Goal: Task Accomplishment & Management: Complete application form

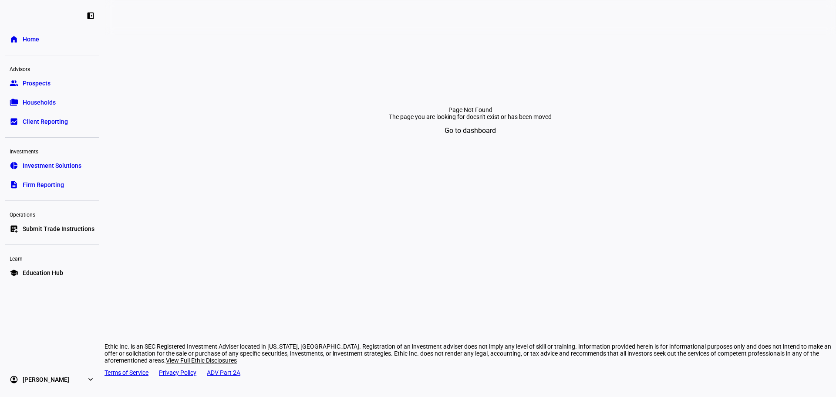
click at [78, 230] on span "Submit Trade Instructions" at bounding box center [59, 228] width 72 height 9
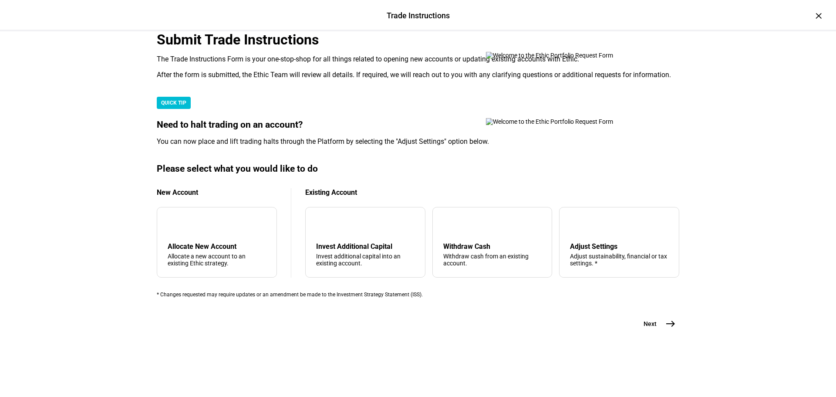
click at [143, 156] on div "Submit Trade Instructions The Trade Instructions Form is your one-stop-shop for…" at bounding box center [418, 194] width 551 height 327
click at [492, 257] on div "Withdraw cash from an existing account." at bounding box center [492, 260] width 98 height 14
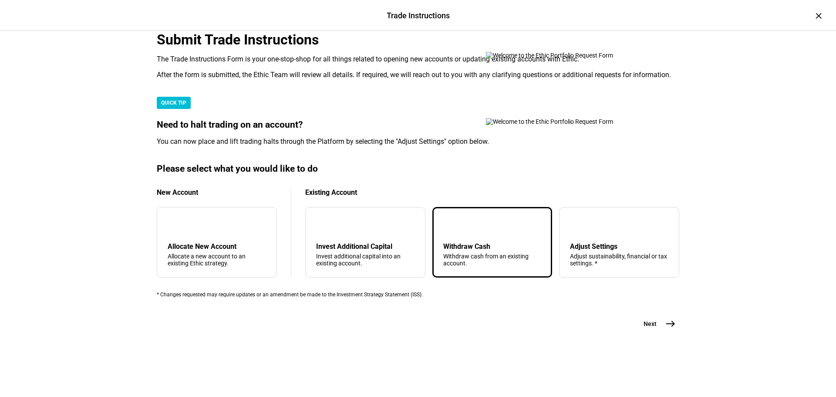
click at [609, 332] on div "Submit Trade Instructions The Trade Instructions Form is your one-stop-shop for…" at bounding box center [418, 181] width 523 height 301
click at [703, 347] on div "Trade Instructions Trade Instructions × Submit Trade Instructions The Trade Ins…" at bounding box center [418, 198] width 836 height 397
click at [649, 328] on span "Next" at bounding box center [650, 323] width 13 height 9
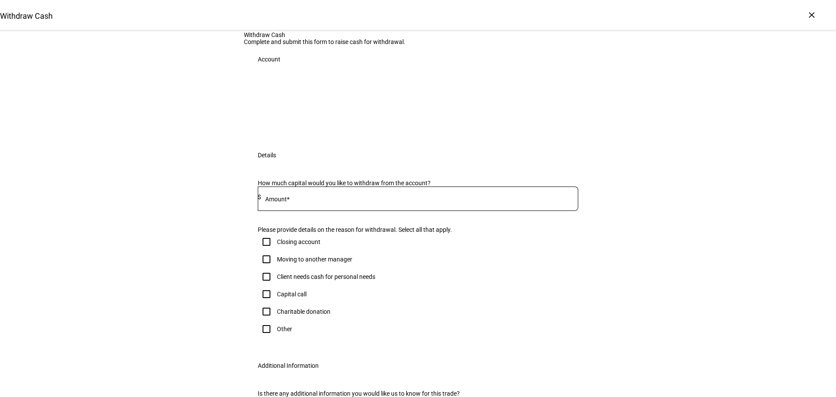
click at [378, 211] on div at bounding box center [419, 198] width 317 height 24
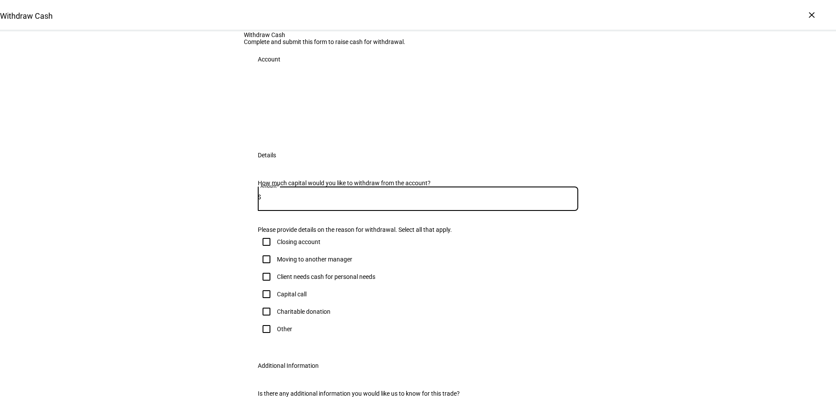
click at [569, 211] on div "Amount* $" at bounding box center [418, 198] width 321 height 24
click at [558, 200] on input at bounding box center [419, 196] width 317 height 7
type input "304,000"
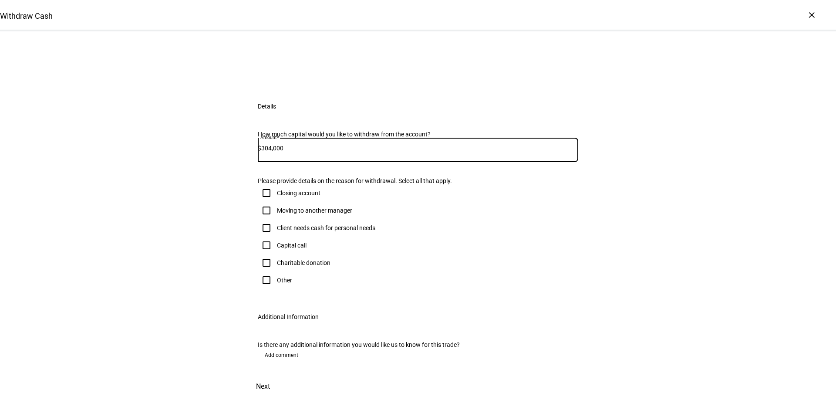
scroll to position [174, 0]
click at [282, 265] on div "How much capital would you like to withdraw from the account? Amount* $ 304,000…" at bounding box center [418, 211] width 348 height 183
click at [284, 277] on div "Other" at bounding box center [284, 280] width 15 height 7
click at [275, 271] on input "Other" at bounding box center [266, 279] width 17 height 17
checkbox input "true"
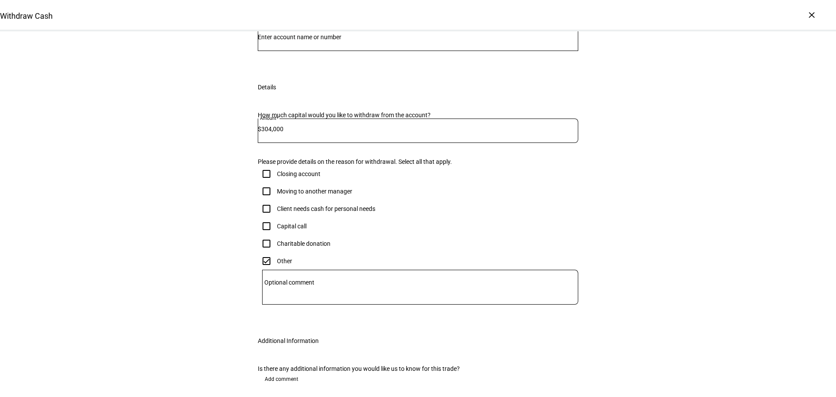
scroll to position [0, 0]
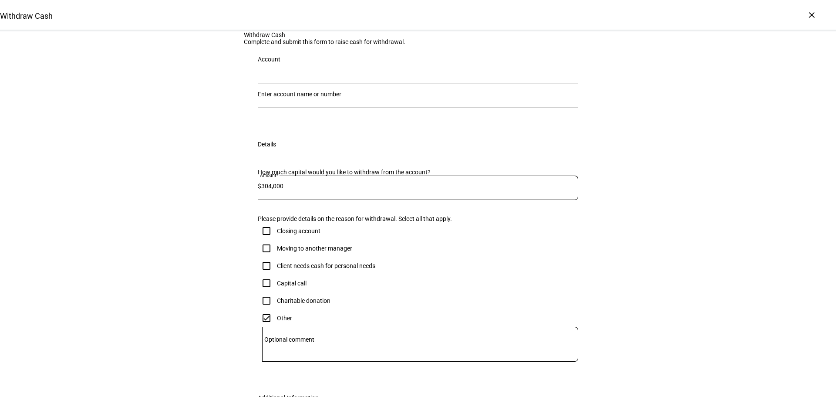
click at [386, 98] on input "Number" at bounding box center [418, 94] width 321 height 7
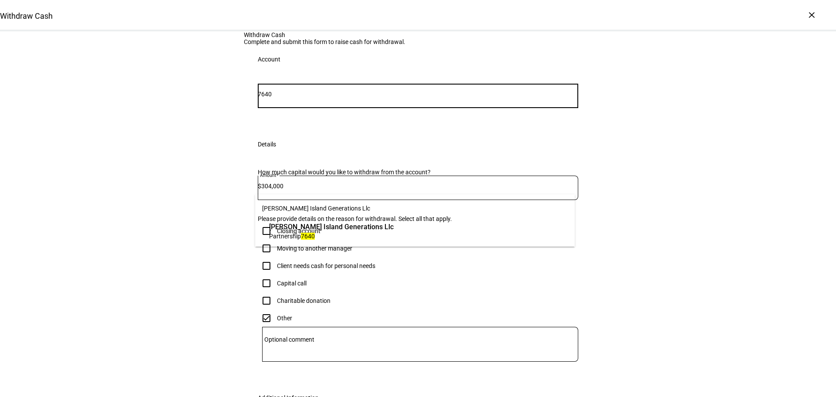
type input "7640"
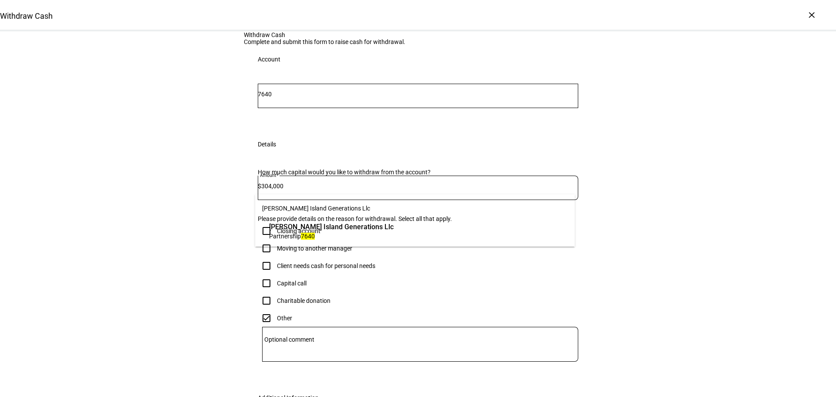
click at [377, 233] on span "Partnership 7640" at bounding box center [331, 236] width 125 height 8
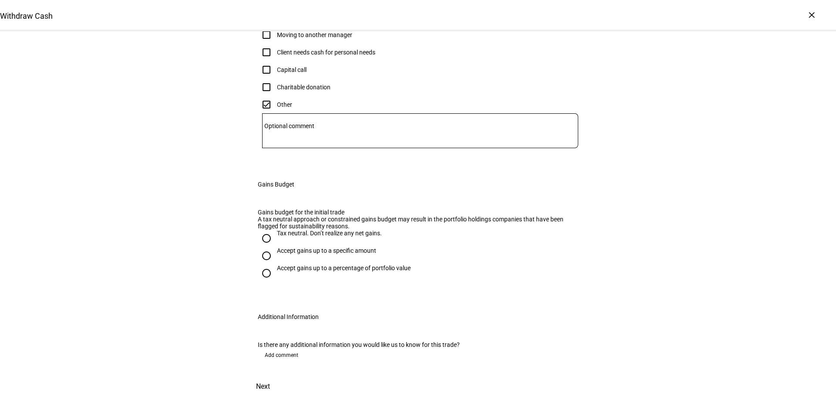
scroll to position [434, 0]
click at [344, 247] on div "Accept gains up to a specific amount" at bounding box center [326, 250] width 99 height 7
click at [275, 247] on input "Accept gains up to a specific amount" at bounding box center [266, 255] width 17 height 17
radio input "true"
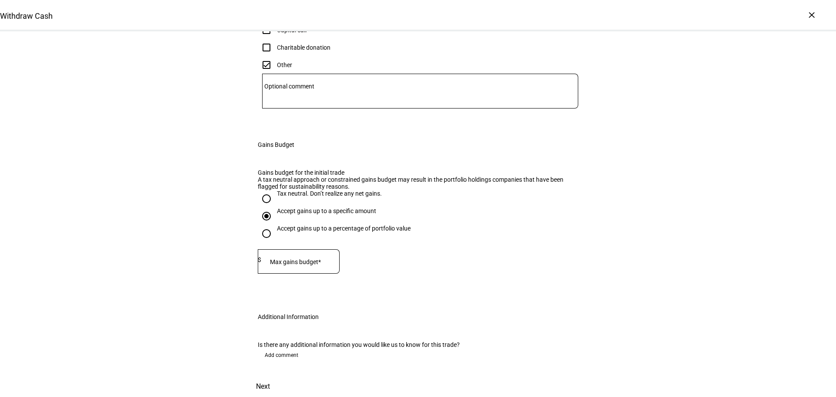
drag, startPoint x: 301, startPoint y: 241, endPoint x: 362, endPoint y: 237, distance: 60.2
click at [301, 258] on mat-label "Max gains budget*" at bounding box center [295, 261] width 51 height 7
type input "105,000"
click at [270, 376] on span "Next" at bounding box center [263, 386] width 14 height 21
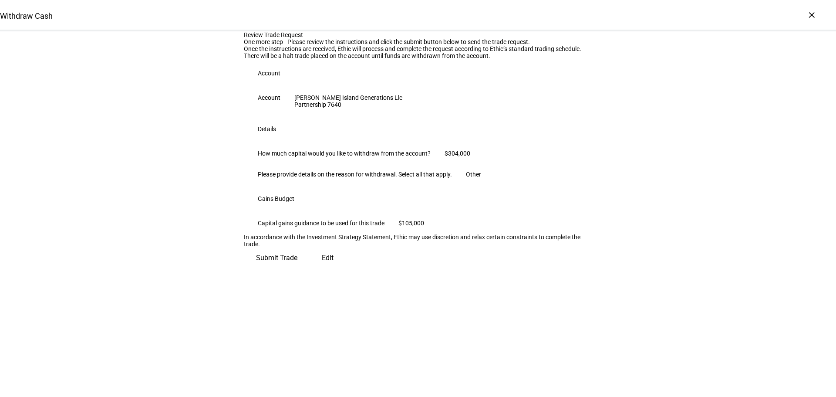
scroll to position [88, 0]
click at [297, 268] on span "Submit Trade" at bounding box center [276, 257] width 41 height 21
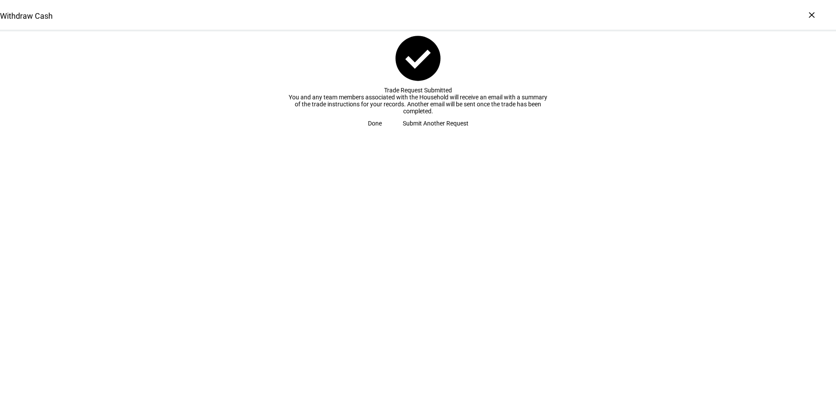
click at [382, 132] on span "Done" at bounding box center [375, 123] width 14 height 17
